Goal: Task Accomplishment & Management: Complete application form

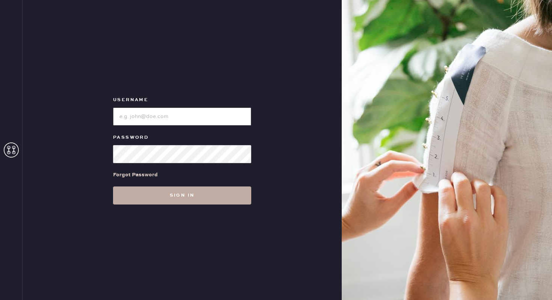
type input "reformationbroadwayplaza"
click at [199, 199] on button "Sign in" at bounding box center [182, 195] width 138 height 18
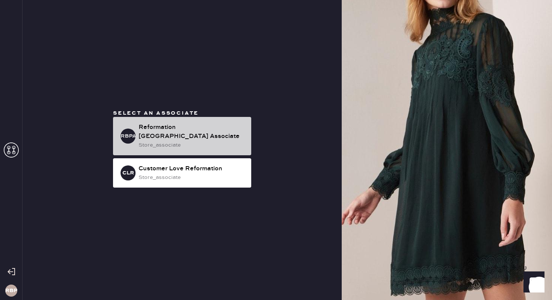
click at [189, 125] on div "Reformation Broadway Plaza Associate" at bounding box center [191, 132] width 107 height 18
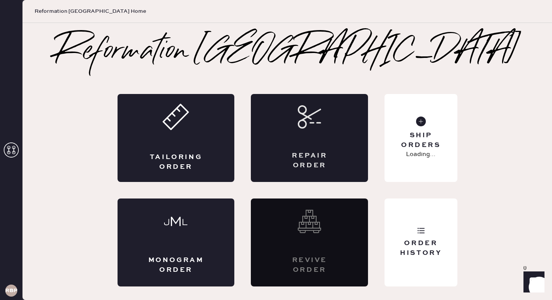
click at [324, 137] on div "Repair Order" at bounding box center [309, 138] width 117 height 88
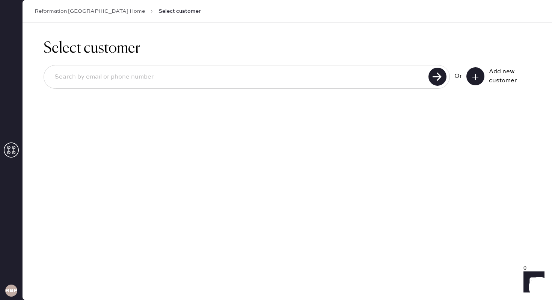
click at [159, 73] on input at bounding box center [237, 76] width 378 height 17
type input "[EMAIL_ADDRESS][DOMAIN_NAME]"
click at [483, 79] on button at bounding box center [475, 76] width 18 height 18
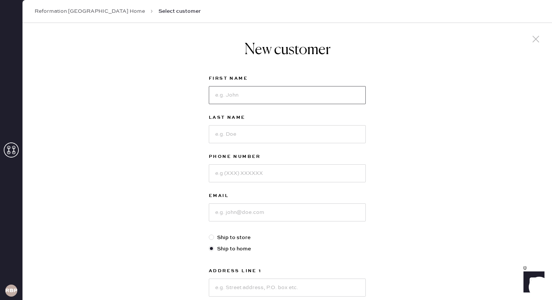
click at [271, 98] on input at bounding box center [287, 95] width 157 height 18
type input "Noelia"
click at [254, 133] on input at bounding box center [287, 134] width 157 height 18
type input "[PERSON_NAME]"
click at [236, 173] on input at bounding box center [287, 173] width 157 height 18
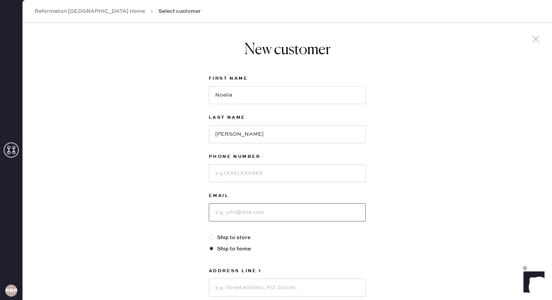
click at [358, 217] on input at bounding box center [287, 212] width 157 height 18
type input "[EMAIL_ADDRESS][DOMAIN_NAME]"
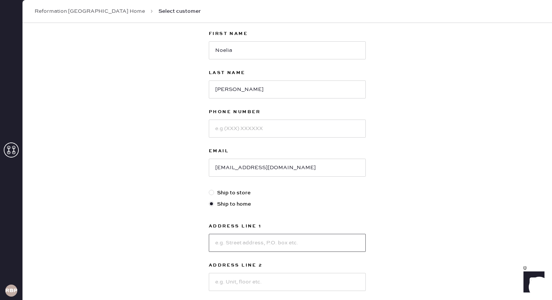
click at [240, 243] on input at bounding box center [287, 242] width 157 height 18
type input "1607 [GEOGRAPHIC_DATA]"
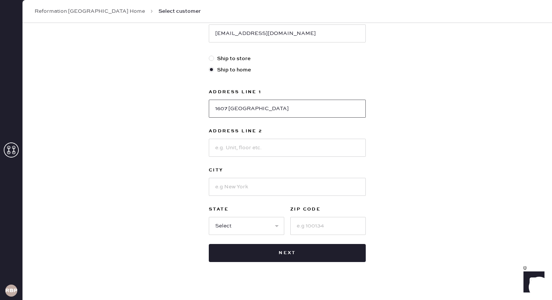
scroll to position [179, 0]
click at [264, 186] on input at bounding box center [287, 186] width 157 height 18
type input "[GEOGRAPHIC_DATA]"
click at [247, 225] on select "Select AK AL AR AZ CA CO CT [GEOGRAPHIC_DATA] DE FL [GEOGRAPHIC_DATA] HI [GEOGR…" at bounding box center [246, 225] width 75 height 18
select select "CA"
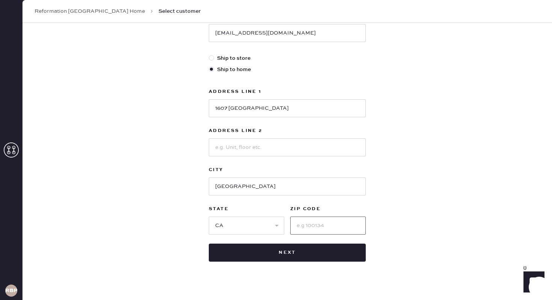
click at [310, 229] on input at bounding box center [327, 225] width 75 height 18
type input "94621"
click at [301, 85] on div "First Name Noelia Last Name Garcia Phone Number Email nonogarcia00@yahoo.com Sh…" at bounding box center [287, 78] width 157 height 366
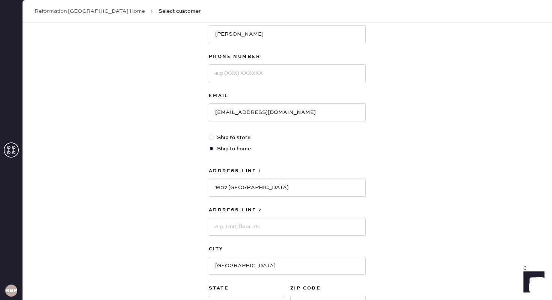
scroll to position [91, 0]
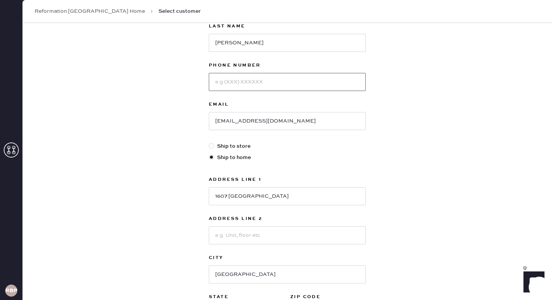
click at [253, 84] on input at bounding box center [287, 82] width 157 height 18
type input "5105089529"
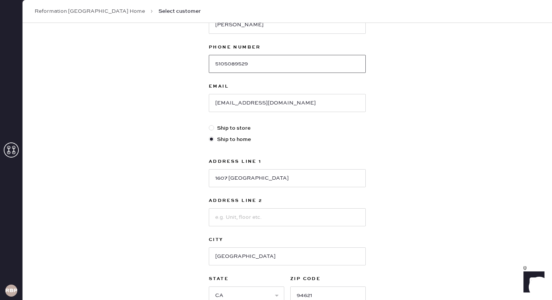
scroll to position [189, 0]
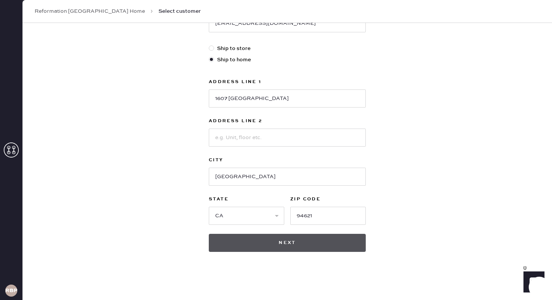
click at [287, 242] on button "Next" at bounding box center [287, 242] width 157 height 18
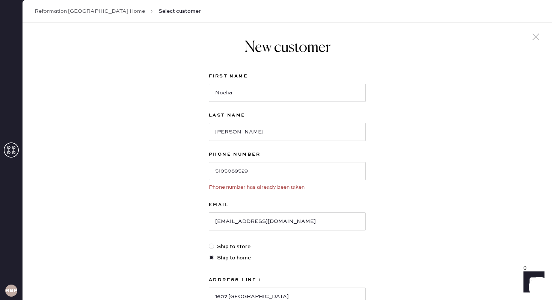
scroll to position [0, 0]
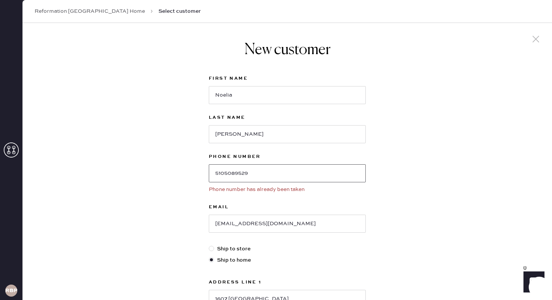
click at [305, 172] on input "5105089529" at bounding box center [287, 173] width 157 height 18
click at [276, 172] on input "5105089529" at bounding box center [287, 173] width 157 height 18
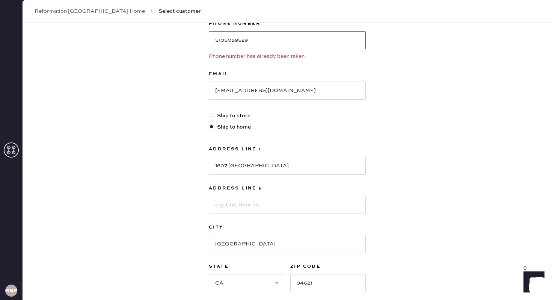
scroll to position [133, 0]
click at [234, 42] on input "5105089529" at bounding box center [287, 40] width 157 height 18
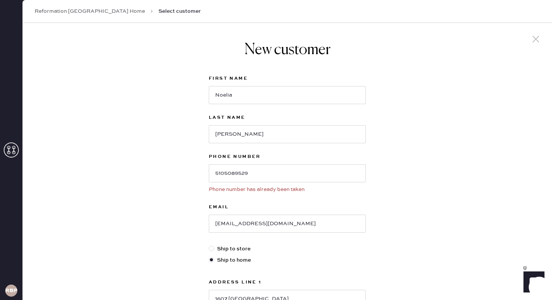
click at [535, 38] on use at bounding box center [535, 39] width 7 height 7
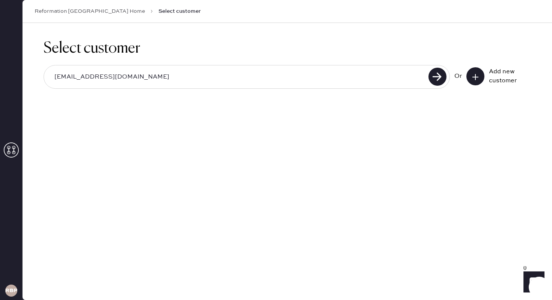
click at [377, 69] on input "[EMAIL_ADDRESS][DOMAIN_NAME]" at bounding box center [237, 76] width 378 height 17
paste input "5105089529"
type input "5105089529"
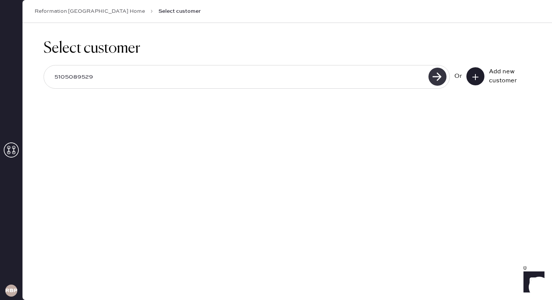
click at [436, 80] on use at bounding box center [437, 77] width 18 height 18
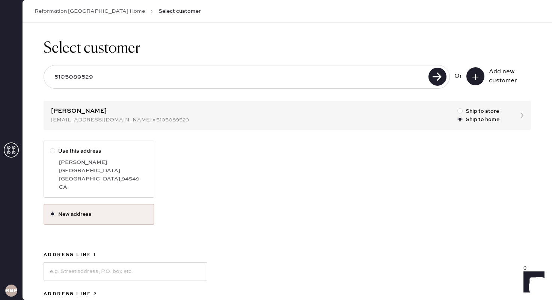
click at [133, 76] on input "5105089529" at bounding box center [237, 76] width 378 height 17
click at [133, 77] on input "5105089529" at bounding box center [237, 76] width 378 height 17
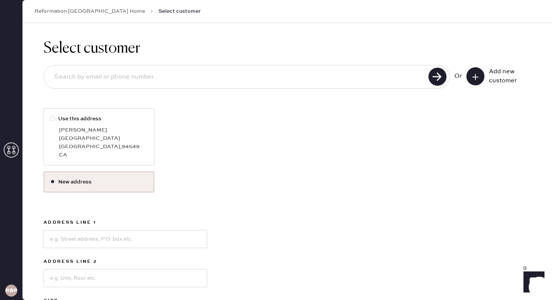
paste input "510-508-9529"
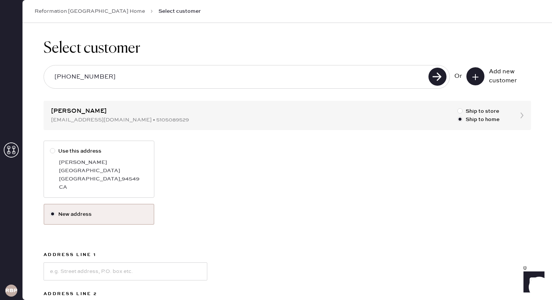
type input "510-508-9529"
click at [87, 52] on h1 "Select customer" at bounding box center [287, 48] width 487 height 18
click at [118, 9] on link "Reformation [GEOGRAPHIC_DATA] Home" at bounding box center [90, 12] width 110 height 8
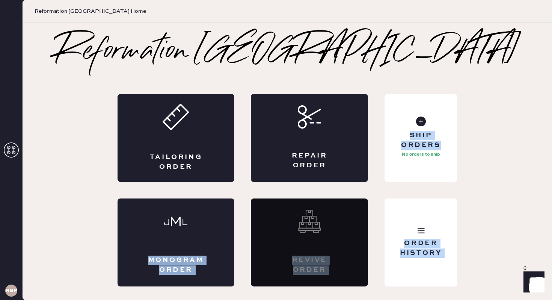
drag, startPoint x: 182, startPoint y: 233, endPoint x: 383, endPoint y: 158, distance: 214.5
click at [383, 158] on div "Tailoring Order Repair Order Monogram Order Revive order Order History Ship Ord…" at bounding box center [287, 190] width 340 height 192
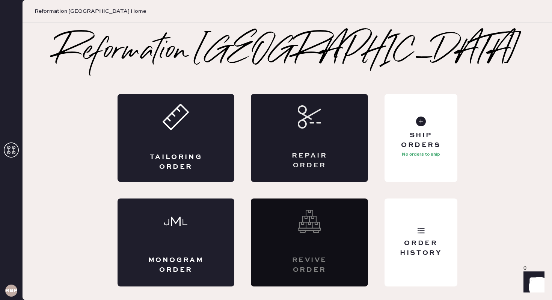
click at [312, 146] on div "Repair Order" at bounding box center [309, 138] width 117 height 88
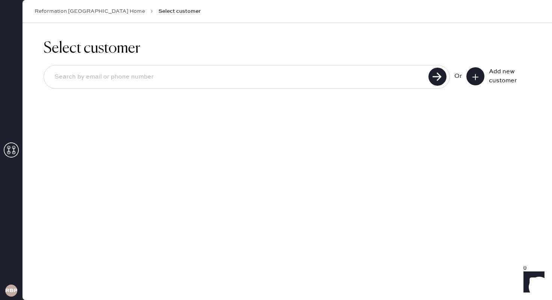
click at [208, 76] on input at bounding box center [237, 76] width 378 height 17
type input "[EMAIL_ADDRESS][DOMAIN_NAME]"
click at [478, 74] on icon at bounding box center [475, 77] width 8 height 8
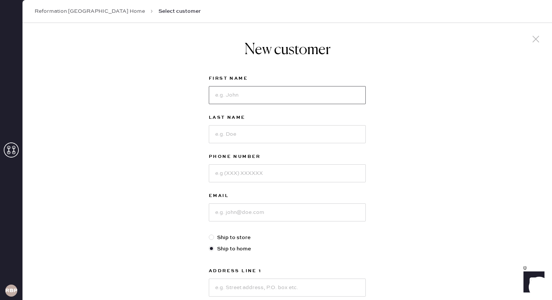
click at [247, 97] on input at bounding box center [287, 95] width 157 height 18
type input "Noelia"
click at [257, 129] on input at bounding box center [287, 134] width 157 height 18
type input "[PERSON_NAME]"
click at [250, 176] on input at bounding box center [287, 173] width 157 height 18
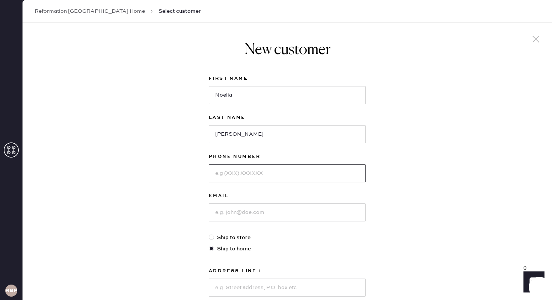
click at [246, 175] on input at bounding box center [287, 173] width 157 height 18
type input "5103836818"
click at [265, 210] on input at bounding box center [287, 212] width 157 height 18
type input "[EMAIL_ADDRESS][DOMAIN_NAME]"
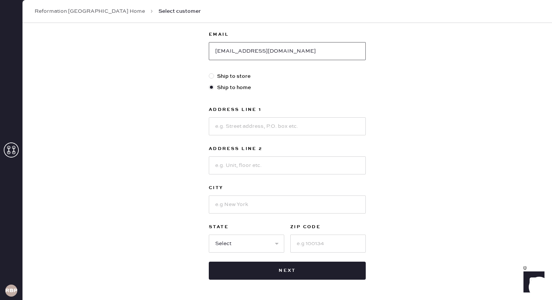
scroll to position [161, 0]
click at [247, 122] on input at bounding box center [287, 126] width 157 height 18
type input "1607 [GEOGRAPHIC_DATA]"
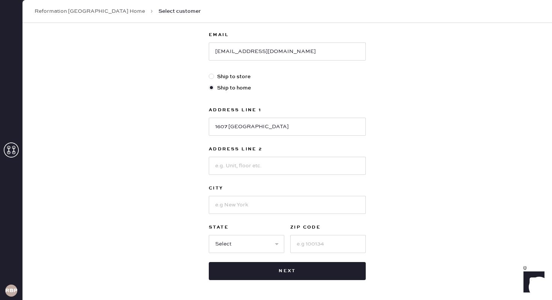
click at [259, 215] on div "Address Line 1 1607 89th Ave Address Line 2 City State Select AK AL AR AZ CA CO…" at bounding box center [287, 178] width 157 height 147
click at [262, 207] on input at bounding box center [287, 205] width 157 height 18
type input "Walnut Creek"
click at [265, 201] on input "Walnut Creek" at bounding box center [287, 205] width 157 height 18
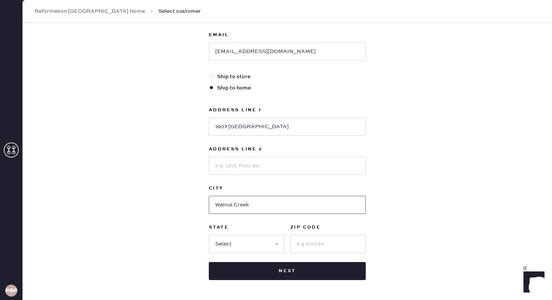
click at [265, 201] on input "Walnut Creek" at bounding box center [287, 205] width 157 height 18
click at [265, 201] on input at bounding box center [287, 205] width 157 height 18
type input "[GEOGRAPHIC_DATA]"
click at [328, 236] on input at bounding box center [327, 244] width 75 height 18
type input "94621"
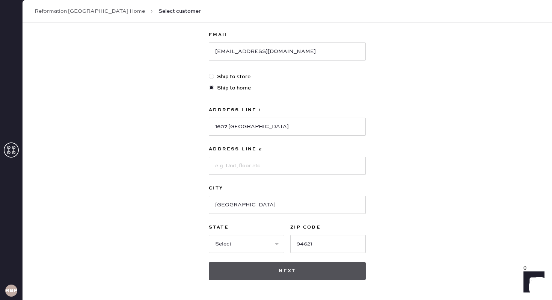
click at [303, 271] on button "Next" at bounding box center [287, 271] width 157 height 18
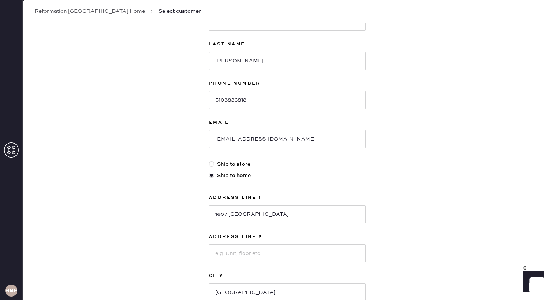
scroll to position [189, 0]
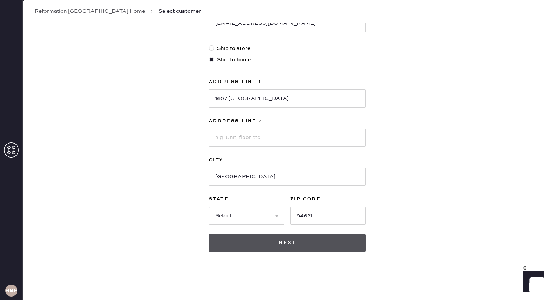
click at [292, 238] on button "Next" at bounding box center [287, 242] width 157 height 18
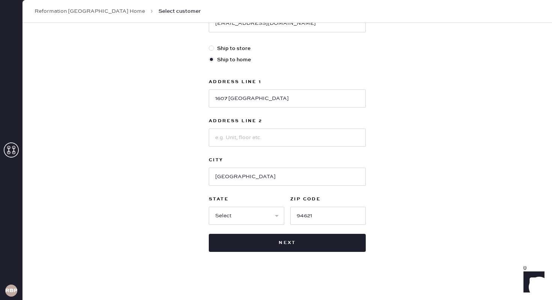
scroll to position [0, 0]
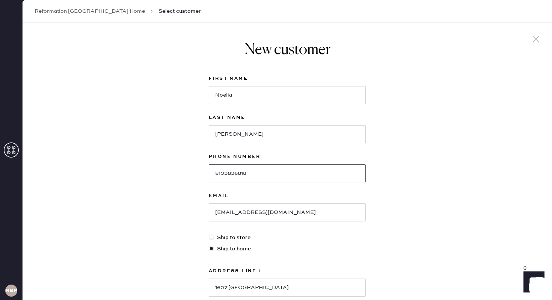
click at [296, 168] on input "5103836818" at bounding box center [287, 173] width 157 height 18
click at [285, 149] on div "Last Name Garcia" at bounding box center [287, 132] width 157 height 39
click at [290, 136] on input "[PERSON_NAME]" at bounding box center [287, 134] width 157 height 18
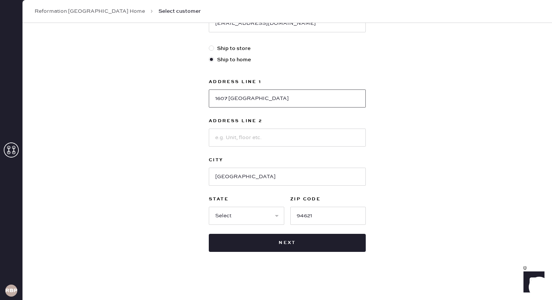
click at [301, 103] on input "1607 [GEOGRAPHIC_DATA]" at bounding box center [287, 98] width 157 height 18
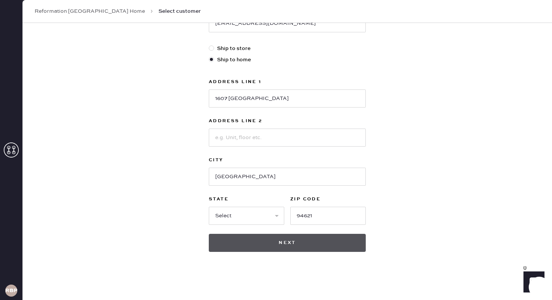
click at [298, 244] on button "Next" at bounding box center [287, 242] width 157 height 18
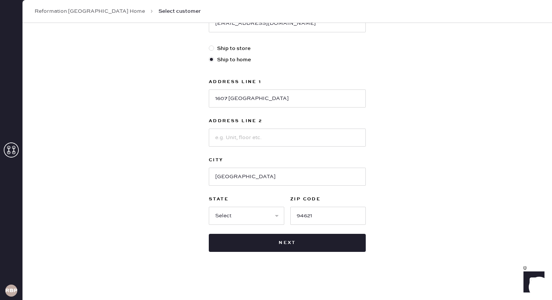
scroll to position [0, 0]
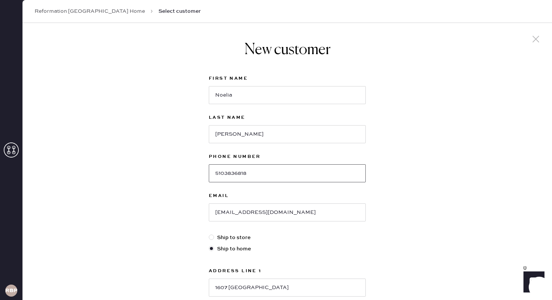
click at [265, 170] on input "5103836818" at bounding box center [287, 173] width 157 height 18
click at [535, 36] on icon at bounding box center [535, 38] width 11 height 11
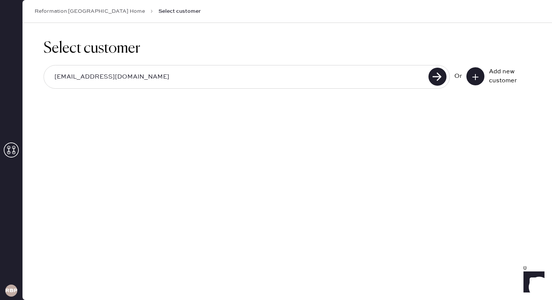
click at [247, 75] on input "[EMAIL_ADDRESS][DOMAIN_NAME]" at bounding box center [237, 76] width 378 height 17
click at [436, 76] on use at bounding box center [437, 77] width 18 height 18
click at [476, 80] on icon at bounding box center [475, 77] width 8 height 8
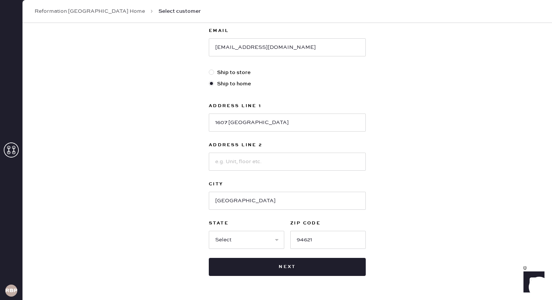
scroll to position [164, 0]
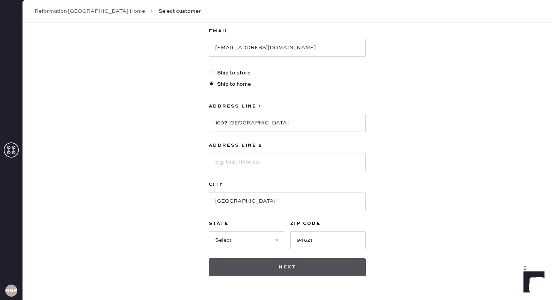
click at [272, 274] on button "Next" at bounding box center [287, 267] width 157 height 18
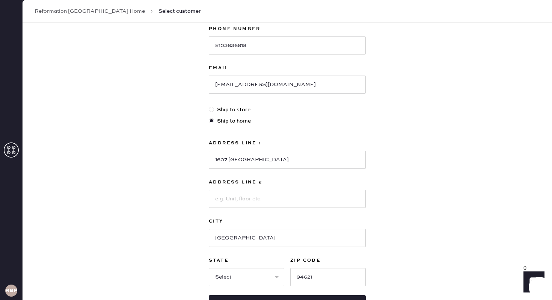
scroll to position [0, 0]
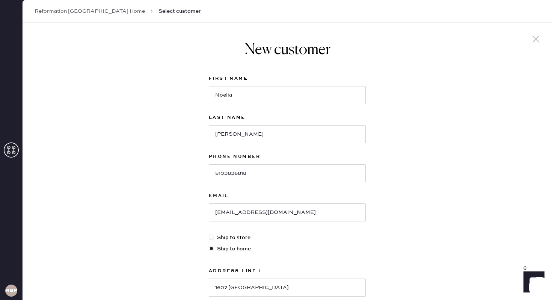
click at [539, 39] on icon at bounding box center [535, 38] width 11 height 11
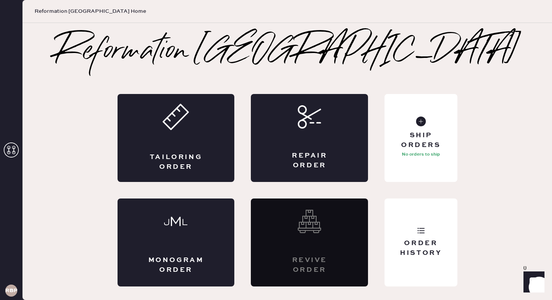
click at [432, 152] on p "No orders to ship" at bounding box center [421, 154] width 38 height 9
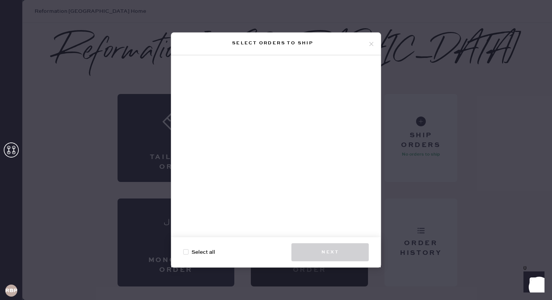
click at [373, 43] on icon at bounding box center [371, 44] width 7 height 7
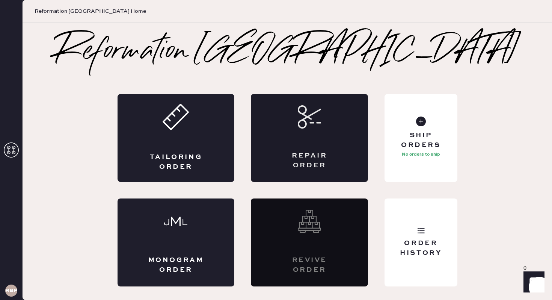
click at [343, 140] on div "Repair Order" at bounding box center [309, 138] width 117 height 88
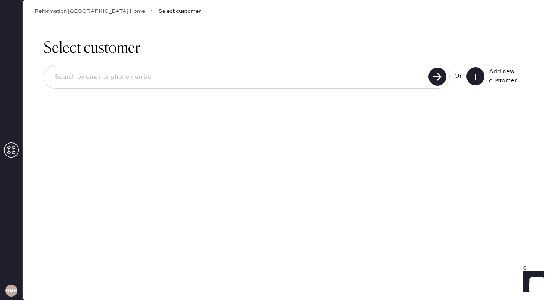
click at [165, 85] on input at bounding box center [237, 76] width 378 height 17
paste input "5103836818"
type input "5103836818"
click at [480, 75] on button at bounding box center [475, 76] width 18 height 18
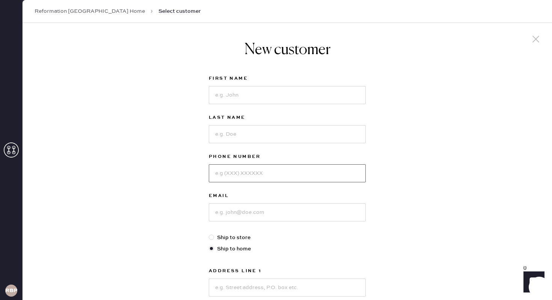
click at [250, 173] on input at bounding box center [287, 173] width 157 height 18
paste input "5103836818"
type input "5103836818"
click at [238, 213] on input at bounding box center [287, 212] width 157 height 18
type input "[EMAIL_ADDRESS][DOMAIN_NAME]"
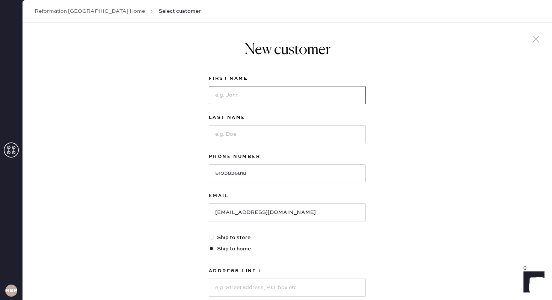
click at [245, 102] on input at bounding box center [287, 95] width 157 height 18
type input "Noelia"
click at [248, 131] on input at bounding box center [287, 134] width 157 height 18
type input "[PERSON_NAME]"
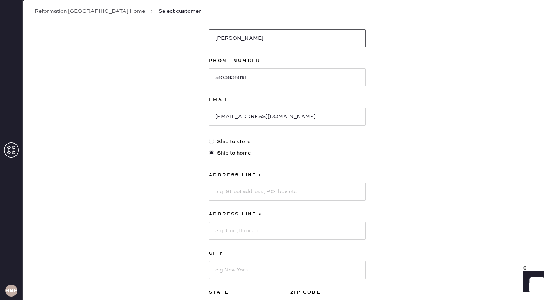
scroll to position [103, 0]
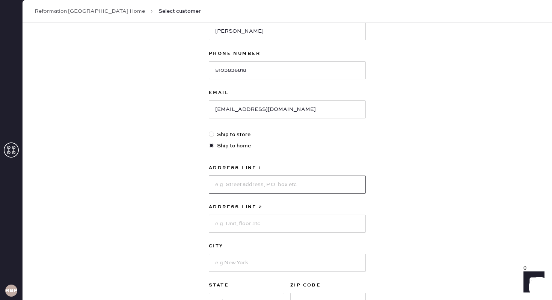
click at [285, 184] on input at bounding box center [287, 184] width 157 height 18
type input "1607 [GEOGRAPHIC_DATA]"
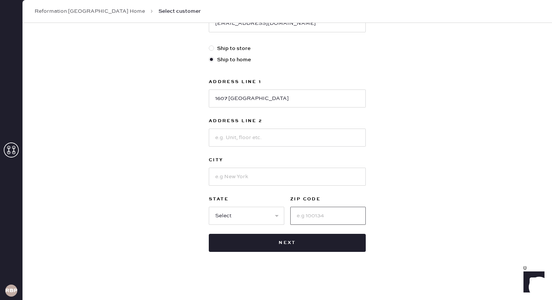
click at [324, 215] on input at bounding box center [327, 215] width 75 height 18
type input "94621"
click at [263, 173] on input at bounding box center [287, 176] width 157 height 18
type input "[GEOGRAPHIC_DATA]"
click at [250, 220] on select "Select AK AL AR AZ CA CO CT [GEOGRAPHIC_DATA] DE FL [GEOGRAPHIC_DATA] HI [GEOGR…" at bounding box center [246, 215] width 75 height 18
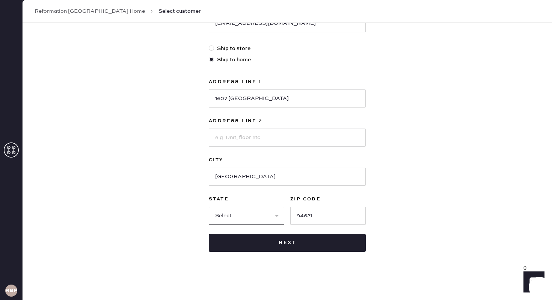
select select "CA"
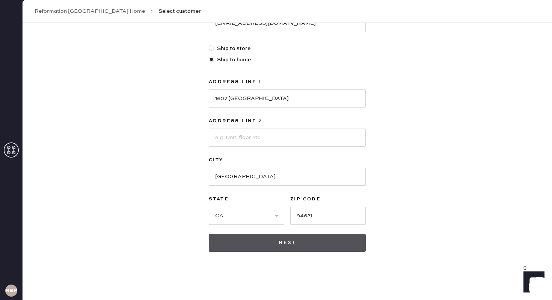
click at [284, 248] on button "Next" at bounding box center [287, 242] width 157 height 18
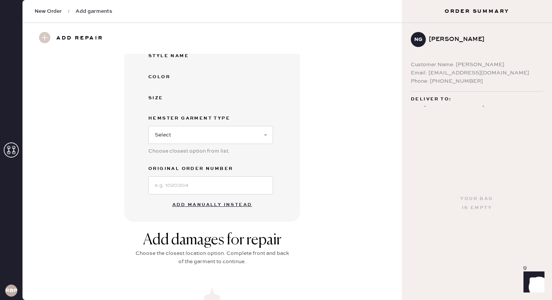
click at [222, 205] on button "Add manually instead" at bounding box center [212, 204] width 89 height 15
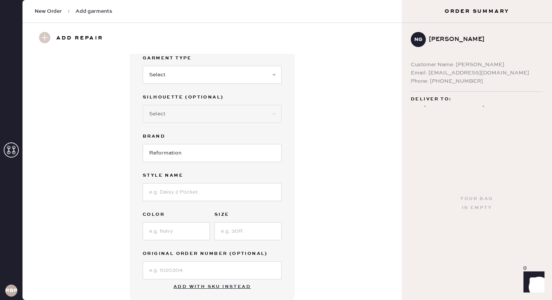
scroll to position [27, 0]
click at [170, 68] on select "Select Basic Skirt Jeans Leggings Pants Shorts Basic Sleeved Dress Basic Sleeve…" at bounding box center [212, 75] width 139 height 18
select select "6"
click at [178, 113] on select "Select Maxi Dress Midi Dress Mini Dress Other" at bounding box center [212, 114] width 139 height 18
select select "38"
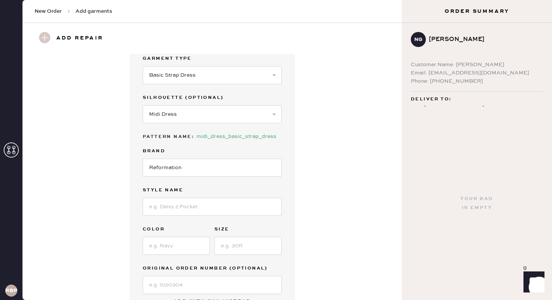
click at [184, 154] on label "Brand" at bounding box center [212, 150] width 139 height 9
click at [187, 207] on input at bounding box center [212, 206] width 139 height 18
type input "[PERSON_NAME] Linen Dress"
click at [178, 243] on input at bounding box center [176, 245] width 67 height 18
type input "Rubi Floral"
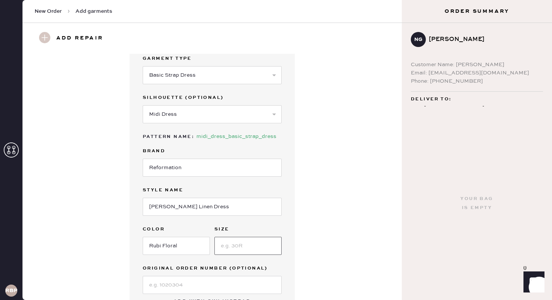
click at [240, 244] on input at bounding box center [247, 245] width 67 height 18
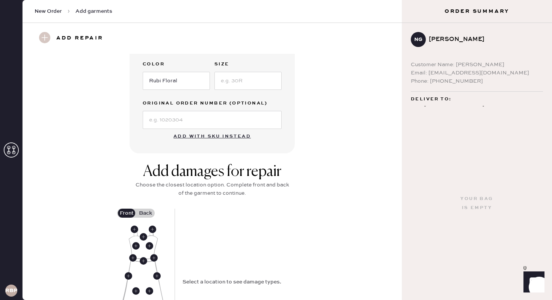
click at [321, 244] on div "Add damages for repair Choose the closest location option. Complete front and b…" at bounding box center [212, 272] width 352 height 218
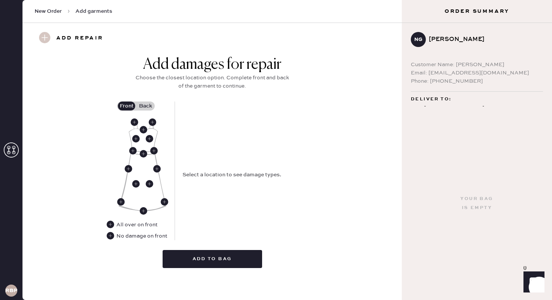
scroll to position [296, 0]
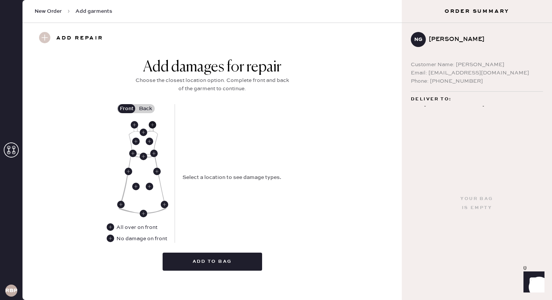
click at [151, 124] on use at bounding box center [153, 125] width 8 height 8
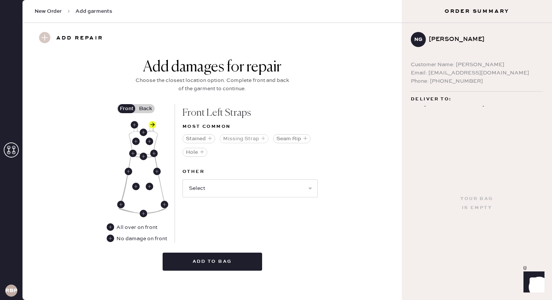
click at [261, 136] on icon "button" at bounding box center [263, 138] width 5 height 5
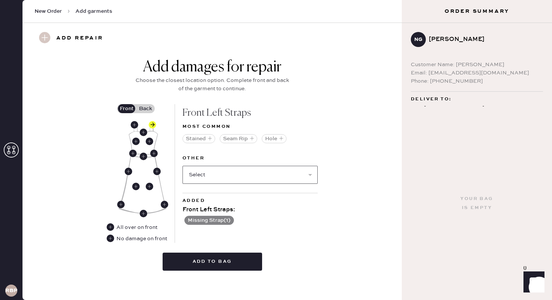
click at [233, 179] on select "Select Broken / Ripped Hem Broken Beads Broken Belt Loop Broken Button Broken C…" at bounding box center [249, 175] width 135 height 18
select select "1658"
select select
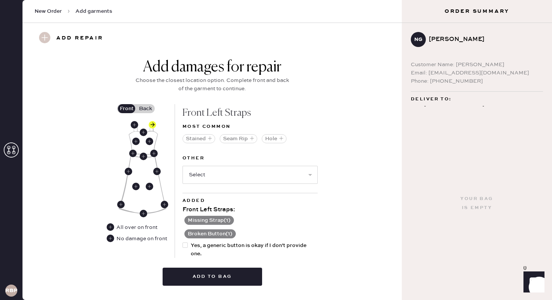
click at [187, 248] on div at bounding box center [186, 249] width 8 height 17
click at [183, 241] on input "Yes, a generic button is okay if I don't provide one." at bounding box center [182, 241] width 0 height 0
checkbox input "true"
click at [135, 125] on use at bounding box center [135, 125] width 8 height 8
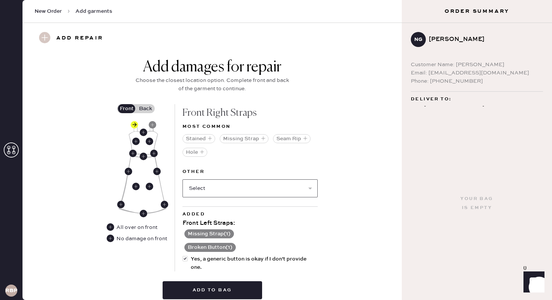
click at [216, 191] on select "Select Broken / Ripped Hem Broken Beads Broken Belt Loop Broken Button Broken C…" at bounding box center [249, 188] width 135 height 18
select select "1658"
select select
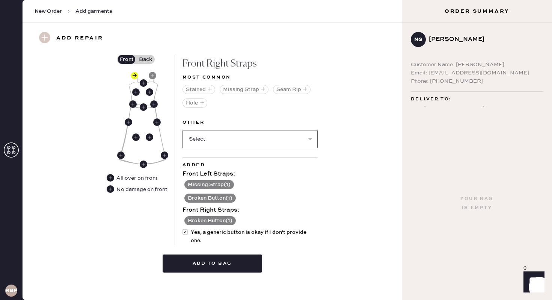
scroll to position [349, 0]
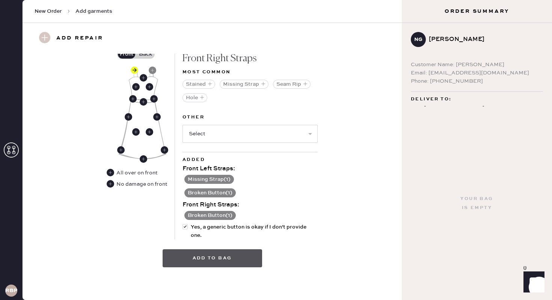
click at [214, 260] on button "Add to bag" at bounding box center [212, 258] width 99 height 18
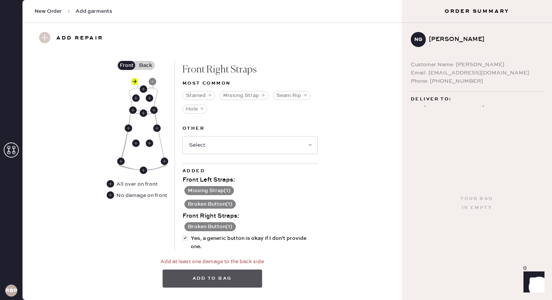
scroll to position [362, 0]
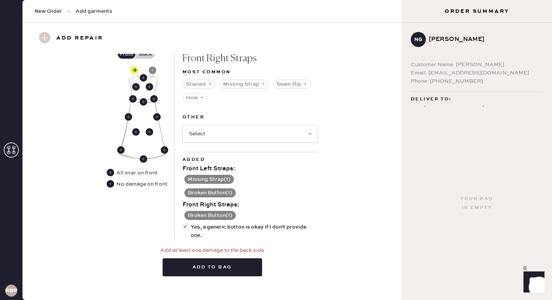
click at [113, 184] on use at bounding box center [111, 184] width 8 height 8
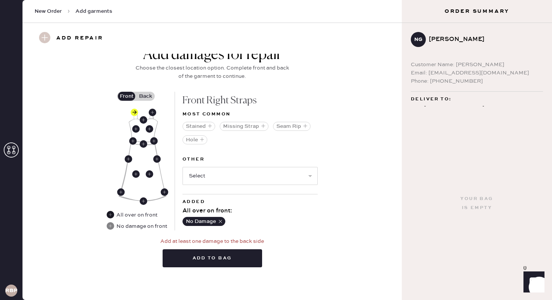
click at [111, 215] on use at bounding box center [111, 215] width 8 height 8
click at [135, 111] on use at bounding box center [135, 112] width 8 height 8
click at [240, 175] on select "Select Broken / Ripped Hem Broken Beads Broken Belt Loop Broken Button Broken C…" at bounding box center [249, 176] width 135 height 18
select select "1658"
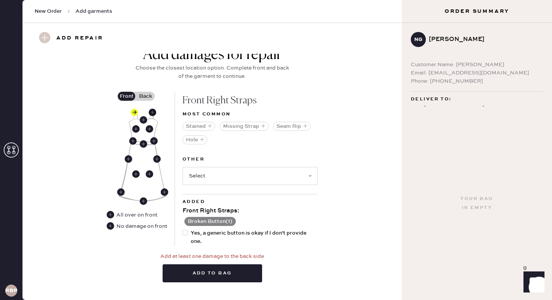
click at [152, 112] on use at bounding box center [153, 112] width 8 height 8
click at [227, 178] on select "Select Broken / Ripped Hem Broken Beads Broken Belt Loop Broken Button Broken C…" at bounding box center [249, 176] width 135 height 18
select select "1658"
select select
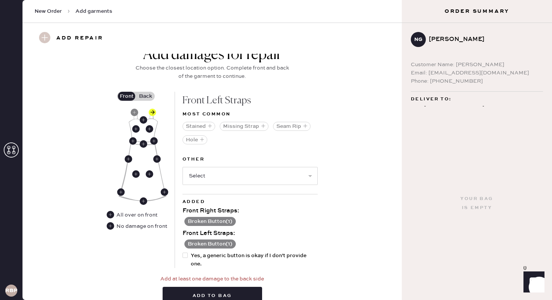
click at [184, 256] on div at bounding box center [184, 254] width 5 height 5
click at [183, 251] on input "Yes, a generic button is okay if I don't provide one." at bounding box center [182, 251] width 0 height 0
checkbox input "true"
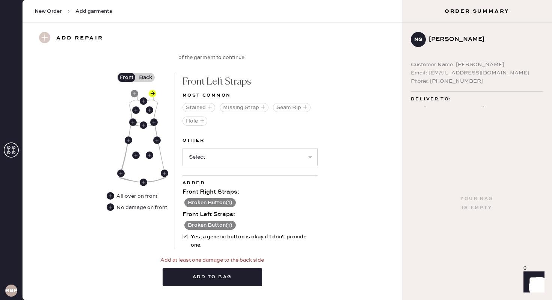
scroll to position [341, 0]
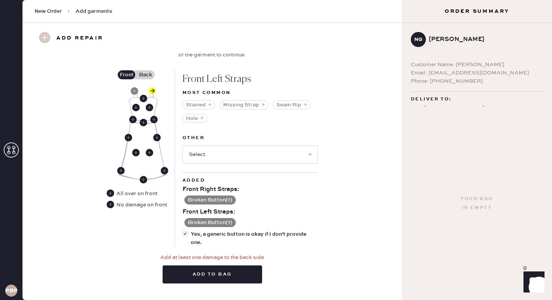
click at [144, 69] on div "Add damages for repair Choose the closest location option. Complete front and b…" at bounding box center [212, 47] width 158 height 46
click at [146, 73] on label "Back" at bounding box center [145, 74] width 19 height 9
click at [145, 75] on input "Back" at bounding box center [145, 75] width 0 height 0
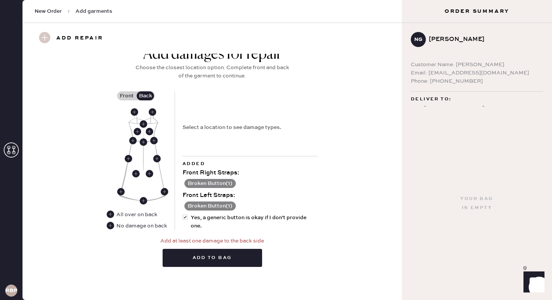
scroll to position [320, 0]
click at [108, 227] on use at bounding box center [111, 226] width 8 height 8
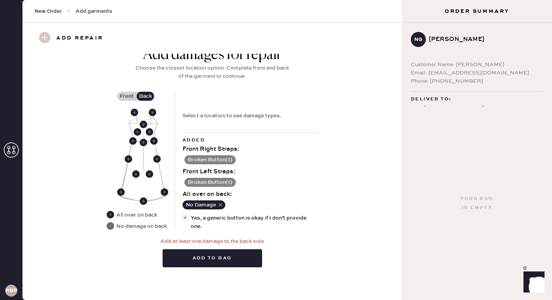
click at [109, 227] on use at bounding box center [111, 226] width 8 height 8
click at [111, 215] on use at bounding box center [111, 215] width 8 height 8
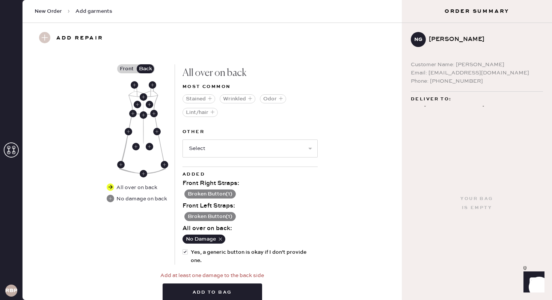
scroll to position [355, 0]
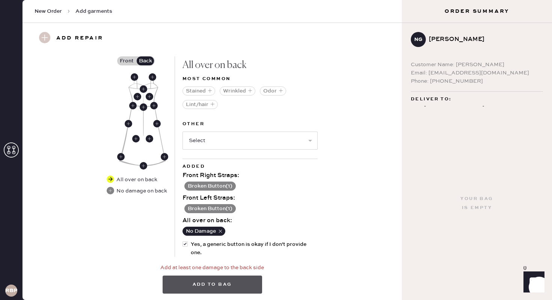
click at [210, 280] on button "Add to bag" at bounding box center [212, 284] width 99 height 18
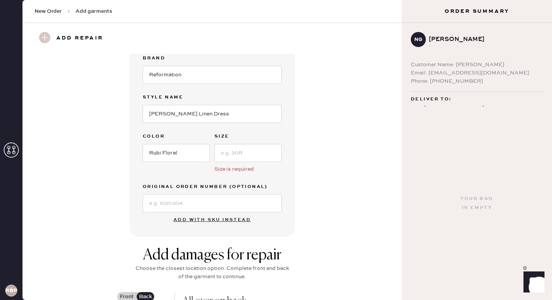
scroll to position [117, 0]
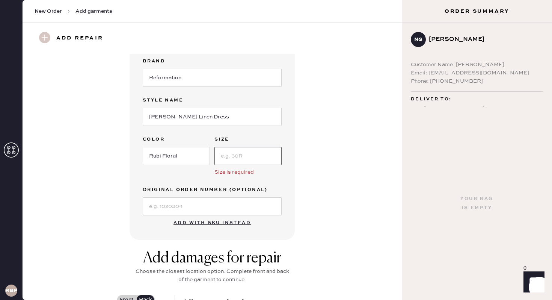
click at [243, 158] on input at bounding box center [247, 156] width 67 height 18
type input "4"
click at [339, 201] on div "Garment details Garment Type Select Basic Skirt Jeans Leggings Pants Shorts Bas…" at bounding box center [212, 88] width 352 height 303
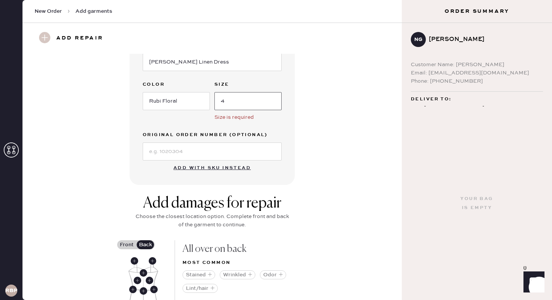
click at [254, 99] on input "4" at bounding box center [247, 101] width 67 height 18
type input "004"
click at [292, 149] on div "Garment details Garment Type Select Basic Skirt Jeans Leggings Pants Shorts Bas…" at bounding box center [211, 33] width 165 height 303
drag, startPoint x: 246, startPoint y: 93, endPoint x: 128, endPoint y: 92, distance: 117.9
click at [128, 92] on div "Garment details Garment Type Select Basic Skirt Jeans Leggings Pants Shorts Bas…" at bounding box center [212, 33] width 352 height 303
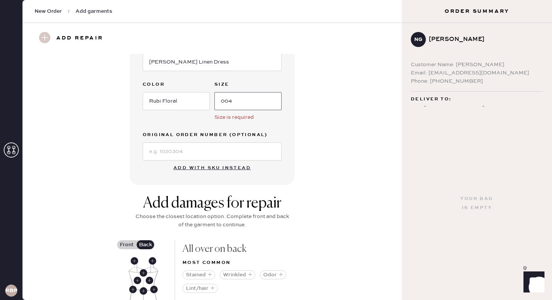
drag, startPoint x: 246, startPoint y: 101, endPoint x: 157, endPoint y: 101, distance: 89.0
click at [157, 101] on div "Color Rubi Floral Size 004 Size is required" at bounding box center [212, 100] width 139 height 41
type input "4"
click at [305, 144] on div "Garment details Garment Type Select Basic Skirt Jeans Leggings Pants Shorts Bas…" at bounding box center [212, 33] width 352 height 303
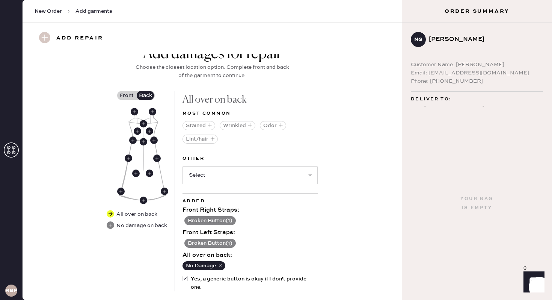
scroll to position [372, 0]
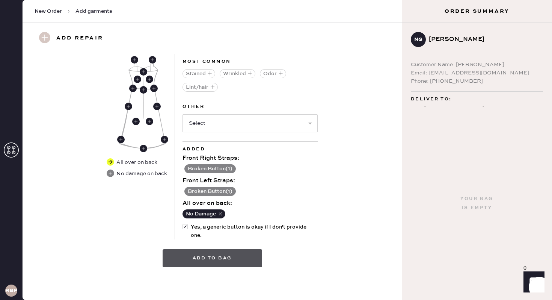
click at [214, 258] on button "Add to bag" at bounding box center [212, 258] width 99 height 18
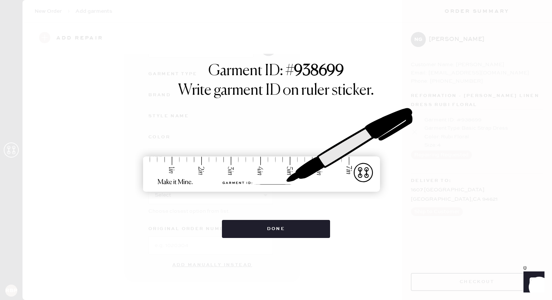
scroll to position [70, 0]
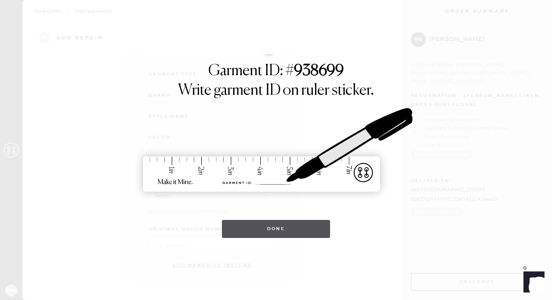
click at [274, 227] on button "Done" at bounding box center [276, 229] width 108 height 18
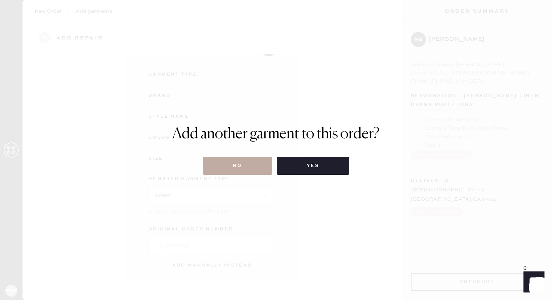
click at [247, 170] on button "No" at bounding box center [237, 166] width 69 height 18
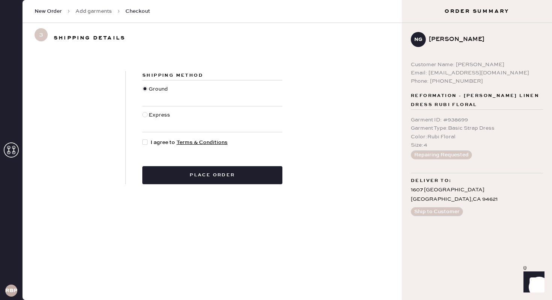
click at [145, 142] on div at bounding box center [144, 141] width 5 height 5
click at [143, 138] on input "I agree to Terms & Conditions" at bounding box center [142, 138] width 0 height 0
checkbox input "true"
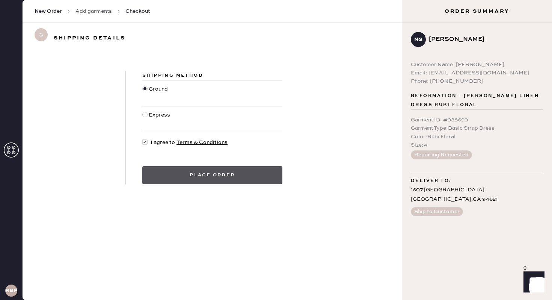
click at [232, 178] on button "Place order" at bounding box center [212, 175] width 140 height 18
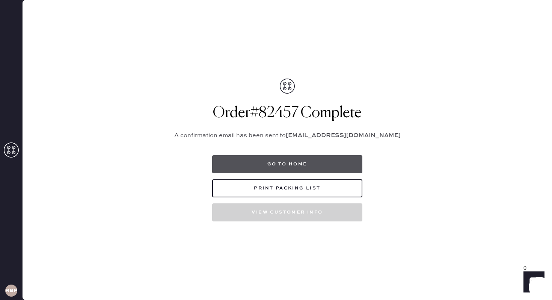
click at [274, 160] on button "Go to home" at bounding box center [287, 164] width 150 height 18
